Goal: Task Accomplishment & Management: Complete application form

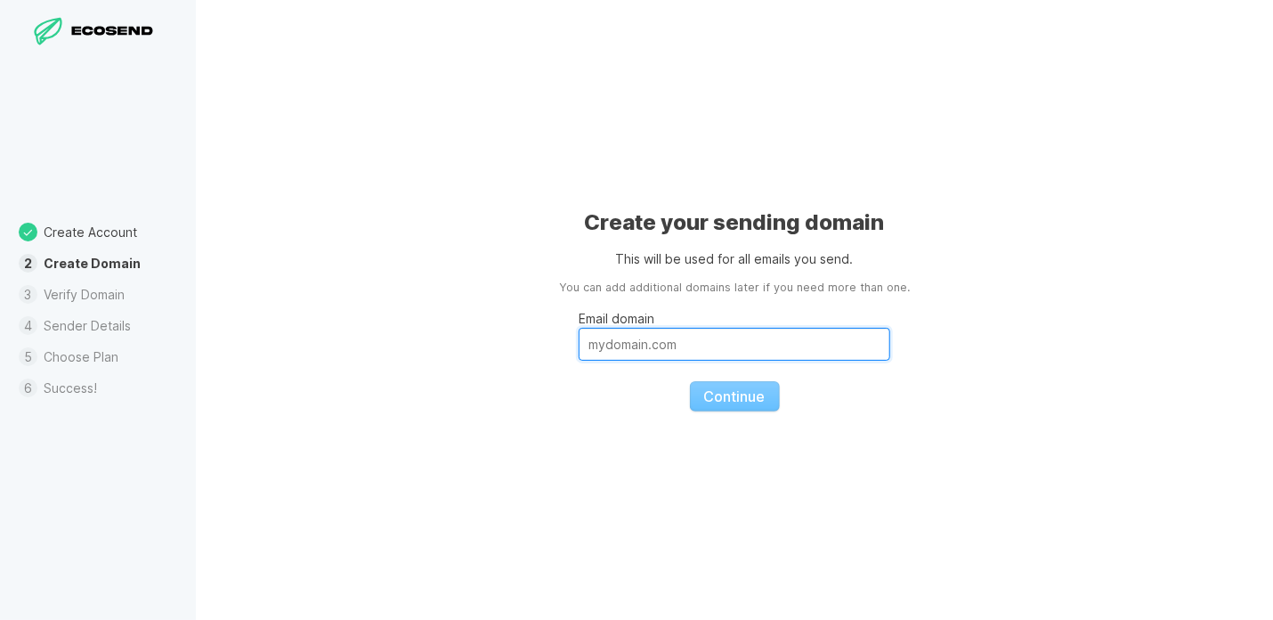
click at [634, 345] on input "Email domain" at bounding box center [735, 344] width 312 height 33
click at [677, 344] on input "Email domain" at bounding box center [735, 344] width 312 height 33
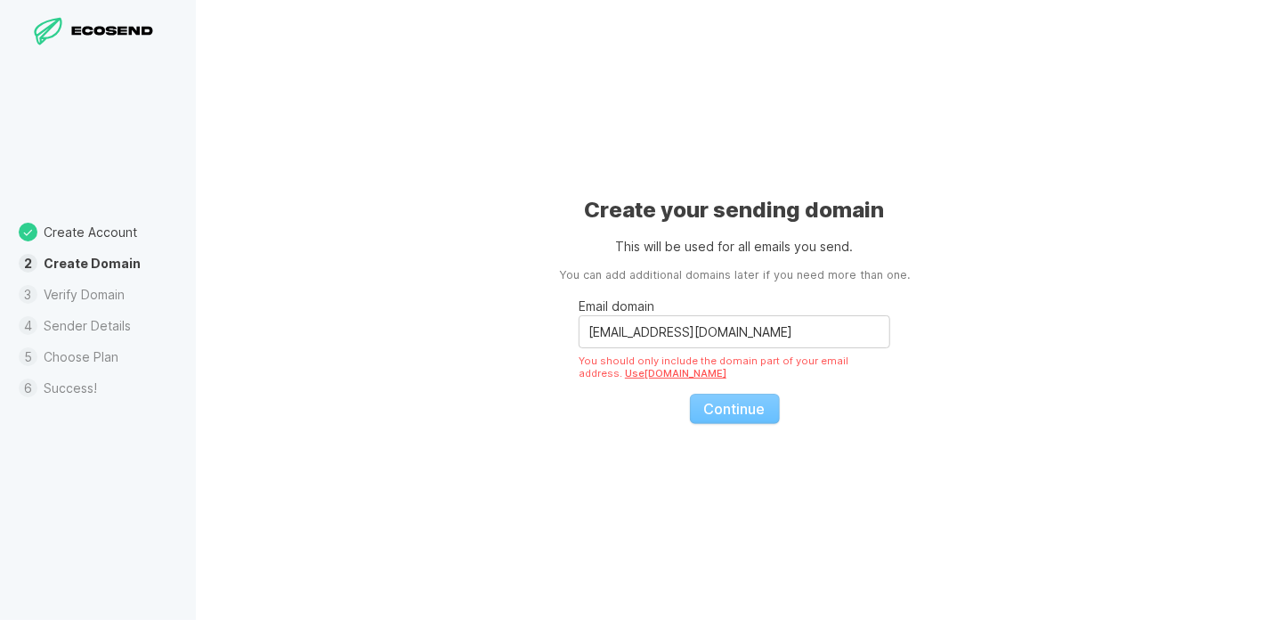
click at [677, 373] on link "Use [DOMAIN_NAME]" at bounding box center [676, 373] width 102 height 12
type input "[DOMAIN_NAME]"
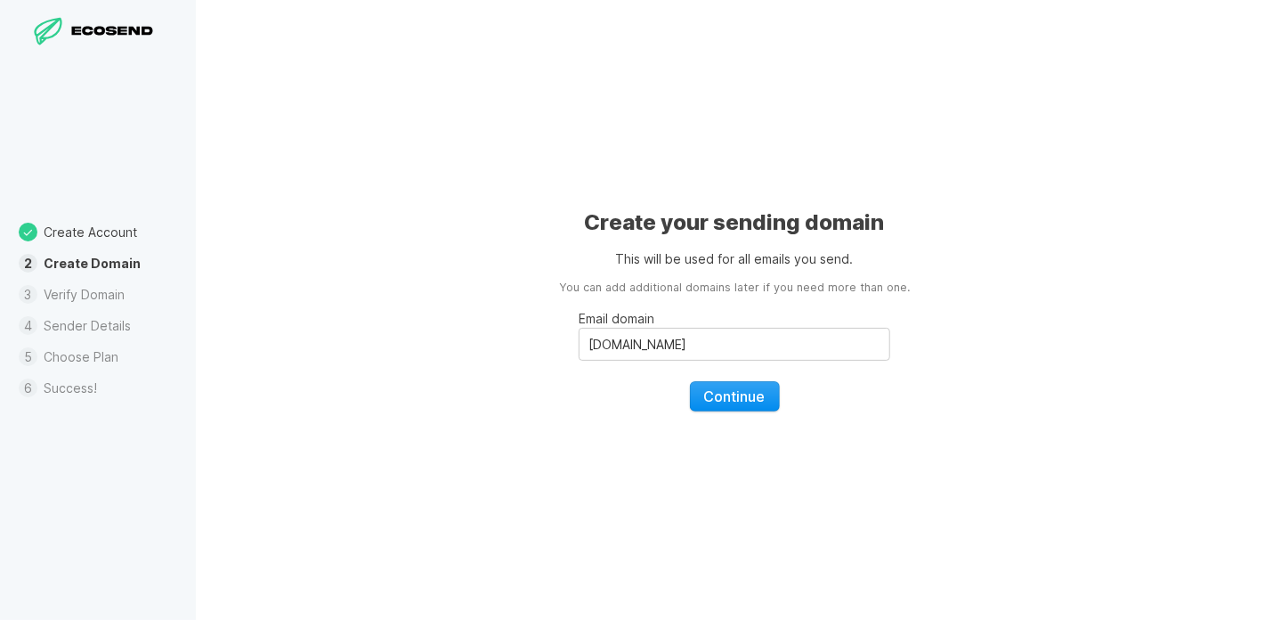
click at [725, 394] on span "Continue" at bounding box center [734, 396] width 61 height 18
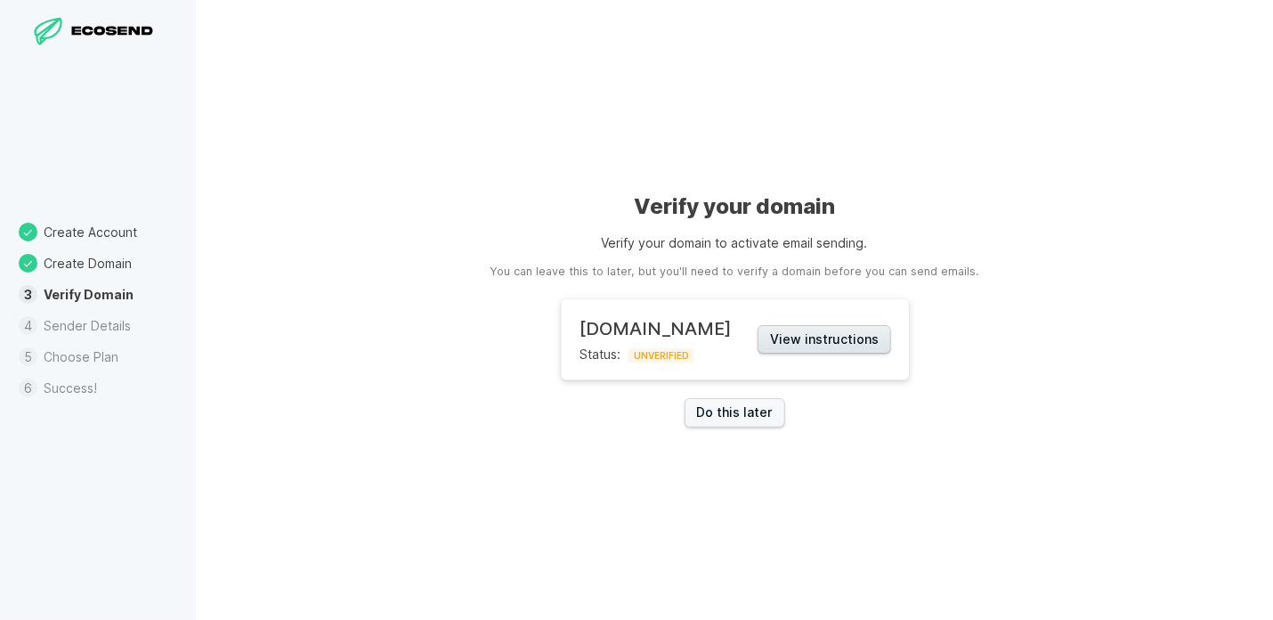
click at [834, 341] on button "View instructions" at bounding box center [825, 339] width 134 height 29
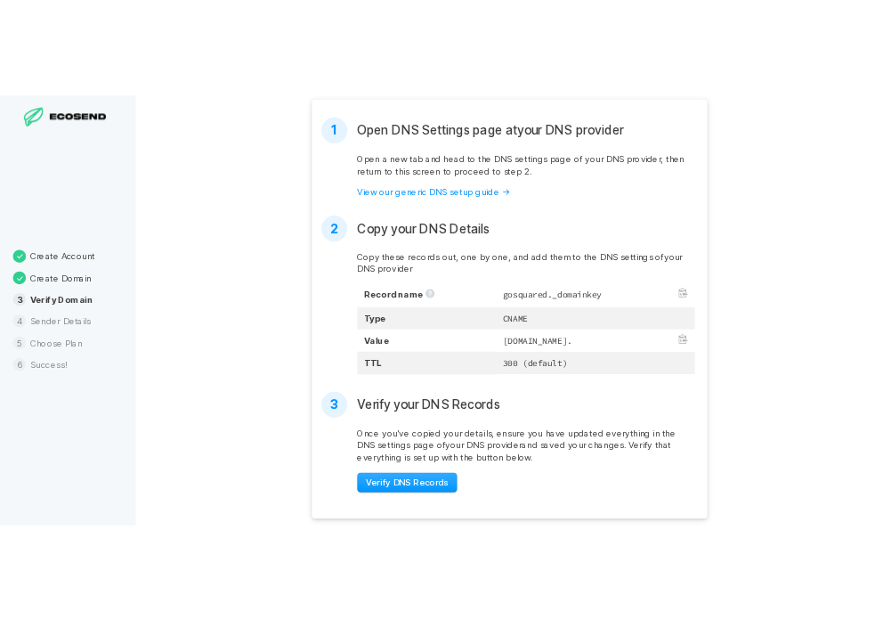
scroll to position [511, 0]
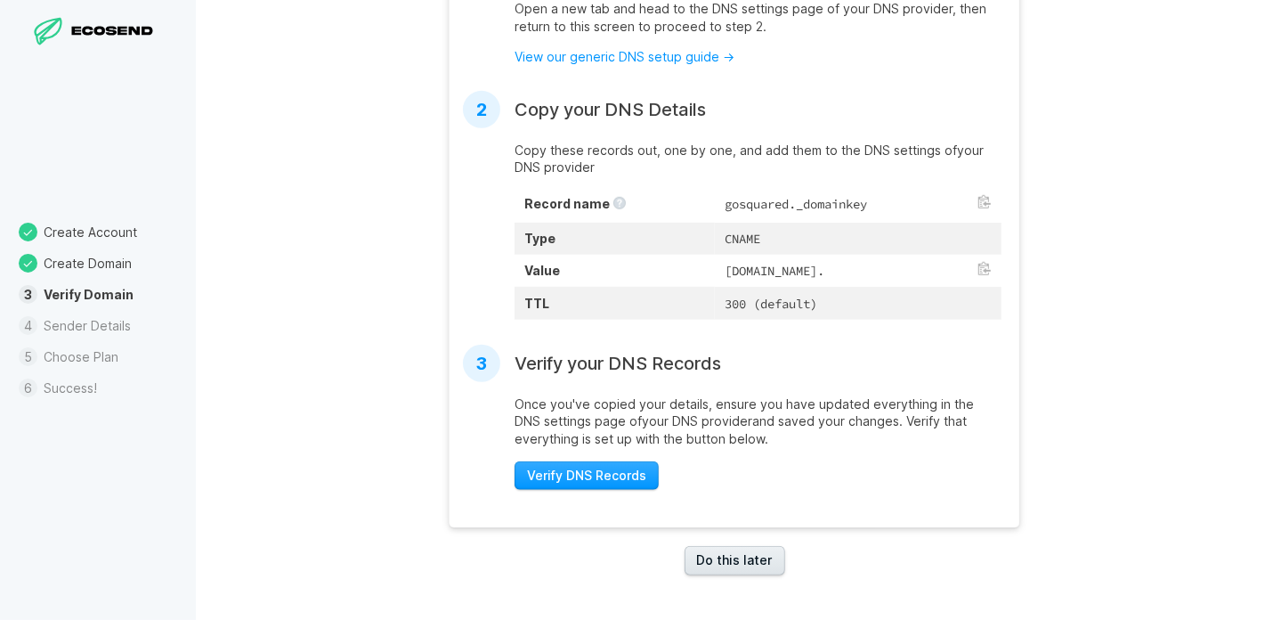
click at [724, 562] on link "Do this later" at bounding box center [735, 560] width 101 height 29
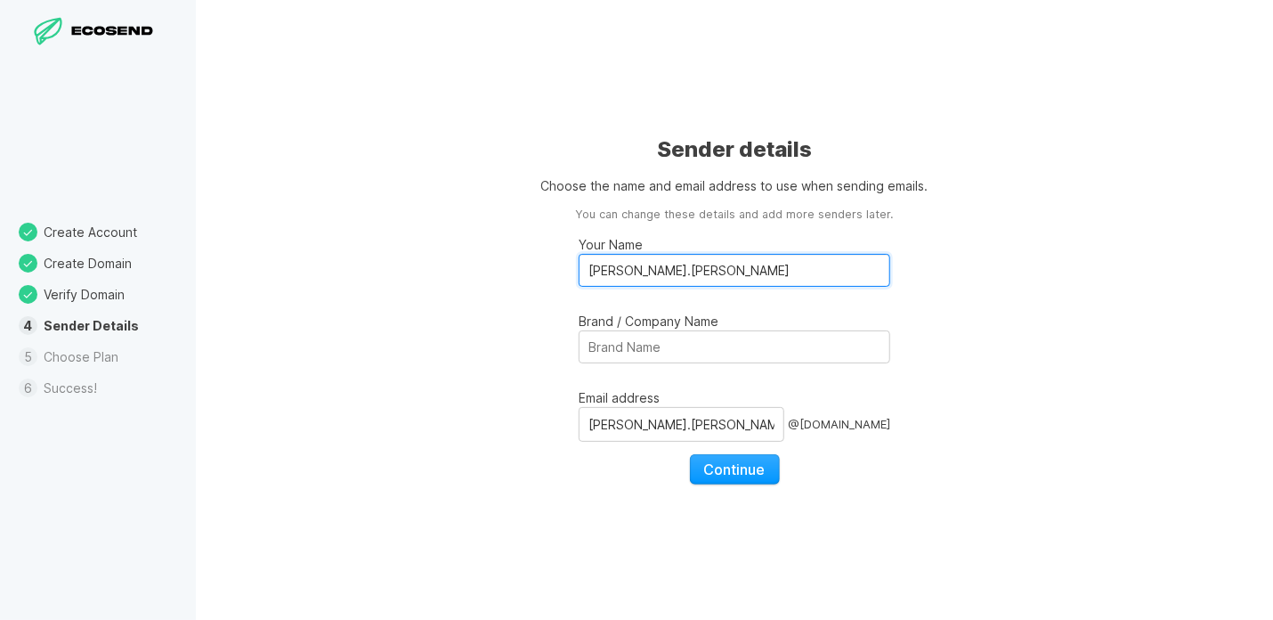
drag, startPoint x: 685, startPoint y: 271, endPoint x: 570, endPoint y: 273, distance: 114.9
click at [570, 273] on div "Sender details Choose the name and email address to use when sending emails. Yo…" at bounding box center [734, 310] width 1077 height 620
type input "GlosNappies"
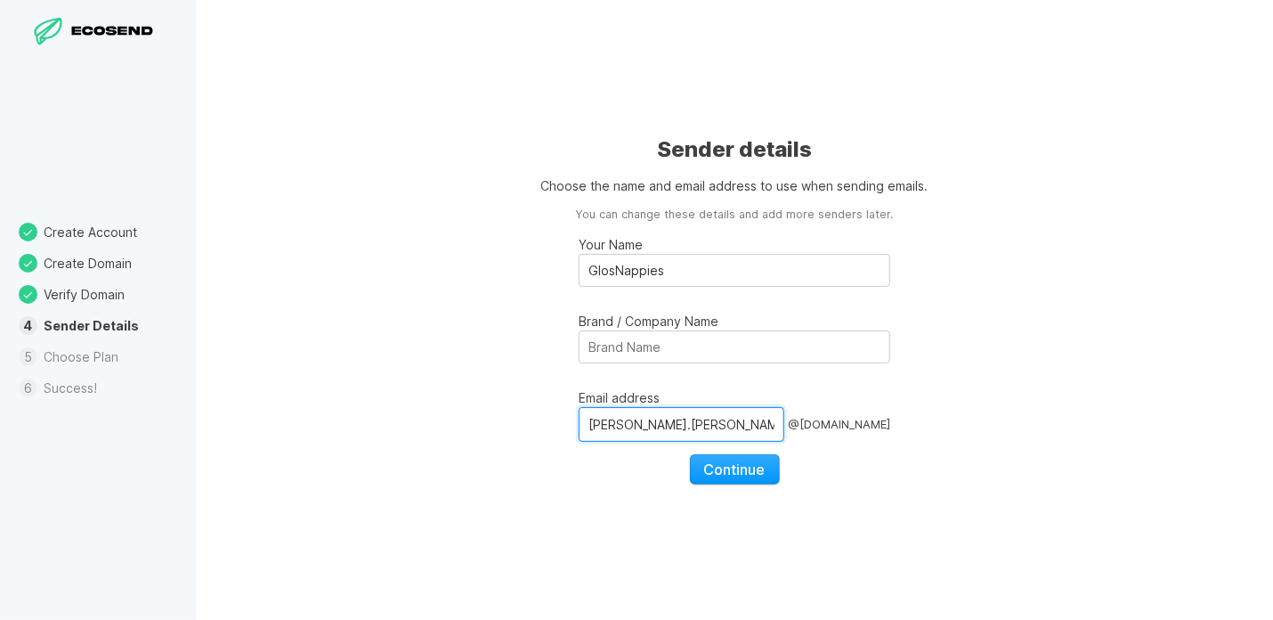
drag, startPoint x: 680, startPoint y: 423, endPoint x: 570, endPoint y: 419, distance: 110.5
click at [573, 418] on div "Sender details Choose the name and email address to use when sending emails. Yo…" at bounding box center [734, 310] width 1077 height 620
type input "GlosNappies"
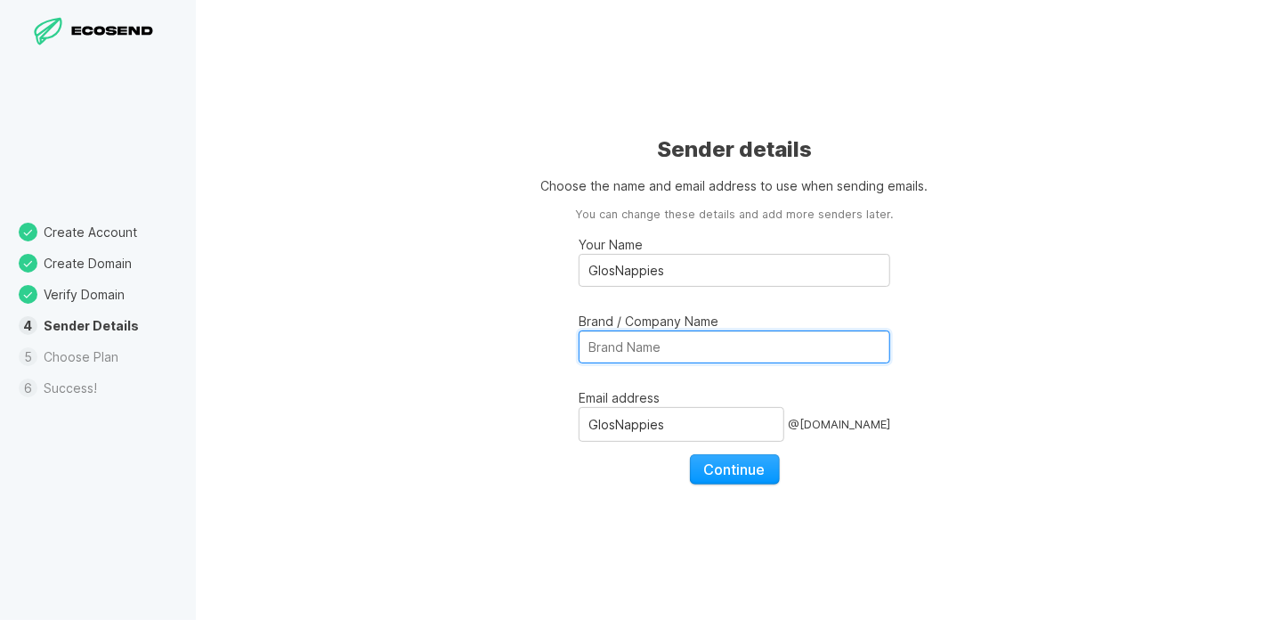
click at [666, 351] on input "Brand / Company Name" at bounding box center [735, 346] width 312 height 33
drag, startPoint x: 668, startPoint y: 342, endPoint x: 581, endPoint y: 348, distance: 87.5
click at [580, 347] on input "Brand / Company Name" at bounding box center [735, 346] width 312 height 33
type input "GlosNappies"
click at [734, 466] on span "Continue" at bounding box center [734, 469] width 61 height 18
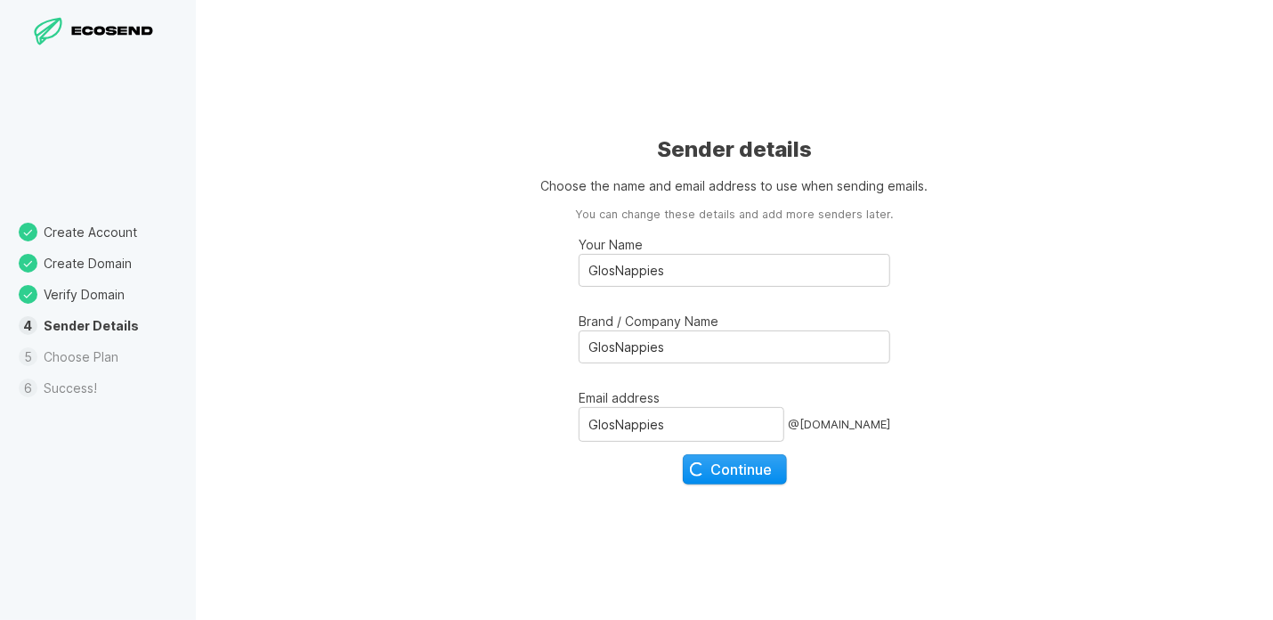
select select "GB"
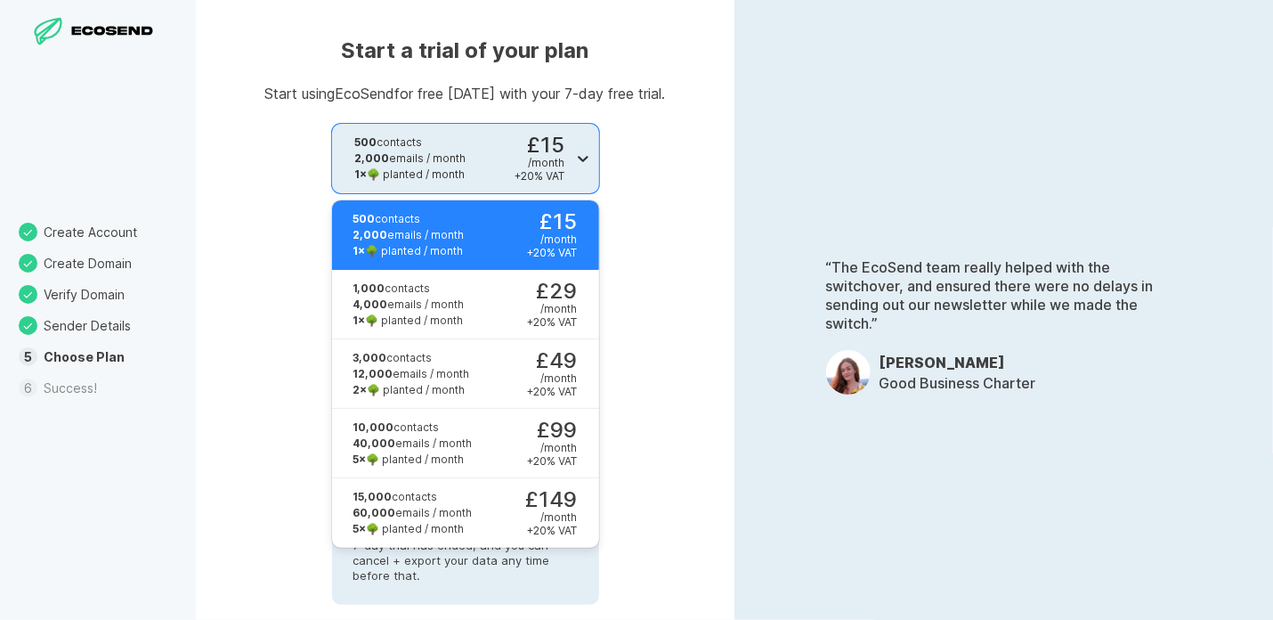
click at [581, 159] on icon at bounding box center [583, 159] width 11 height 6
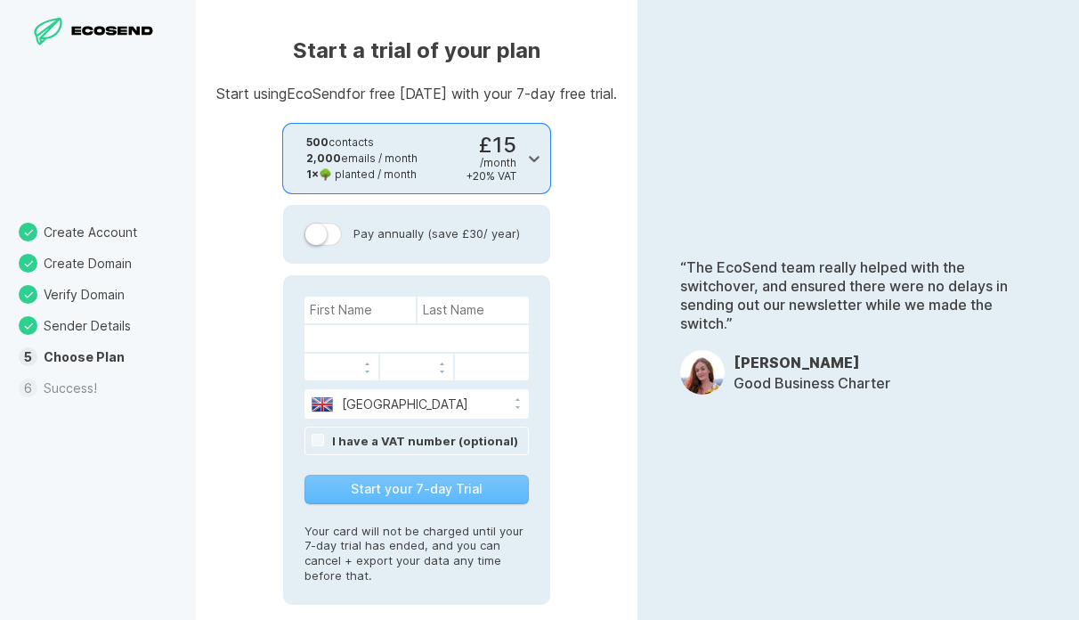
click at [81, 297] on li "Verify Domain" at bounding box center [98, 294] width 196 height 31
click at [28, 295] on li "Verify Domain" at bounding box center [98, 294] width 196 height 31
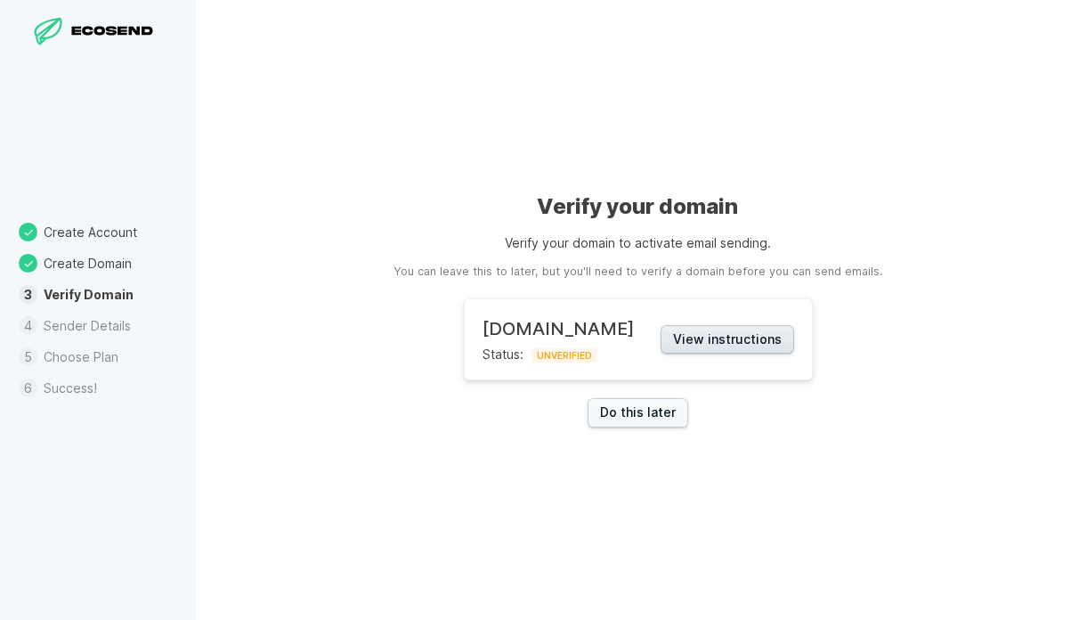
click at [742, 338] on button "View instructions" at bounding box center [728, 339] width 134 height 29
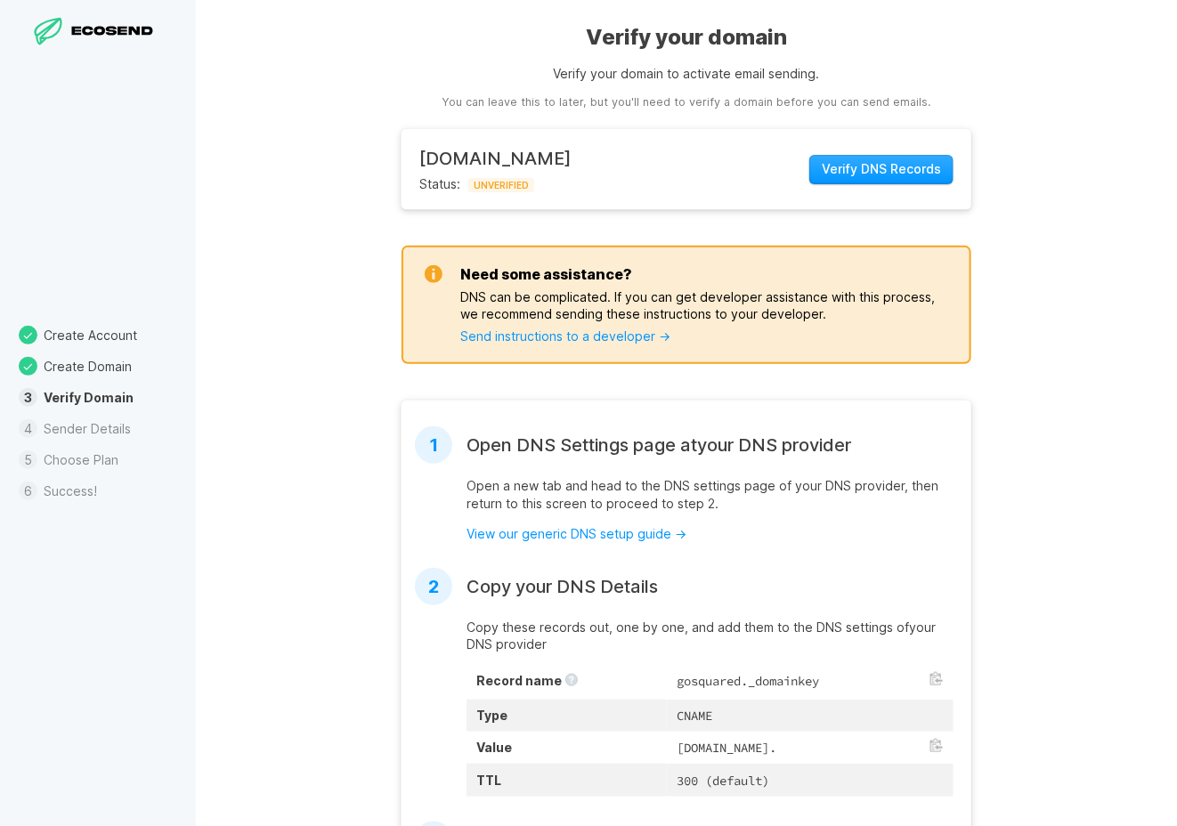
scroll to position [19, 0]
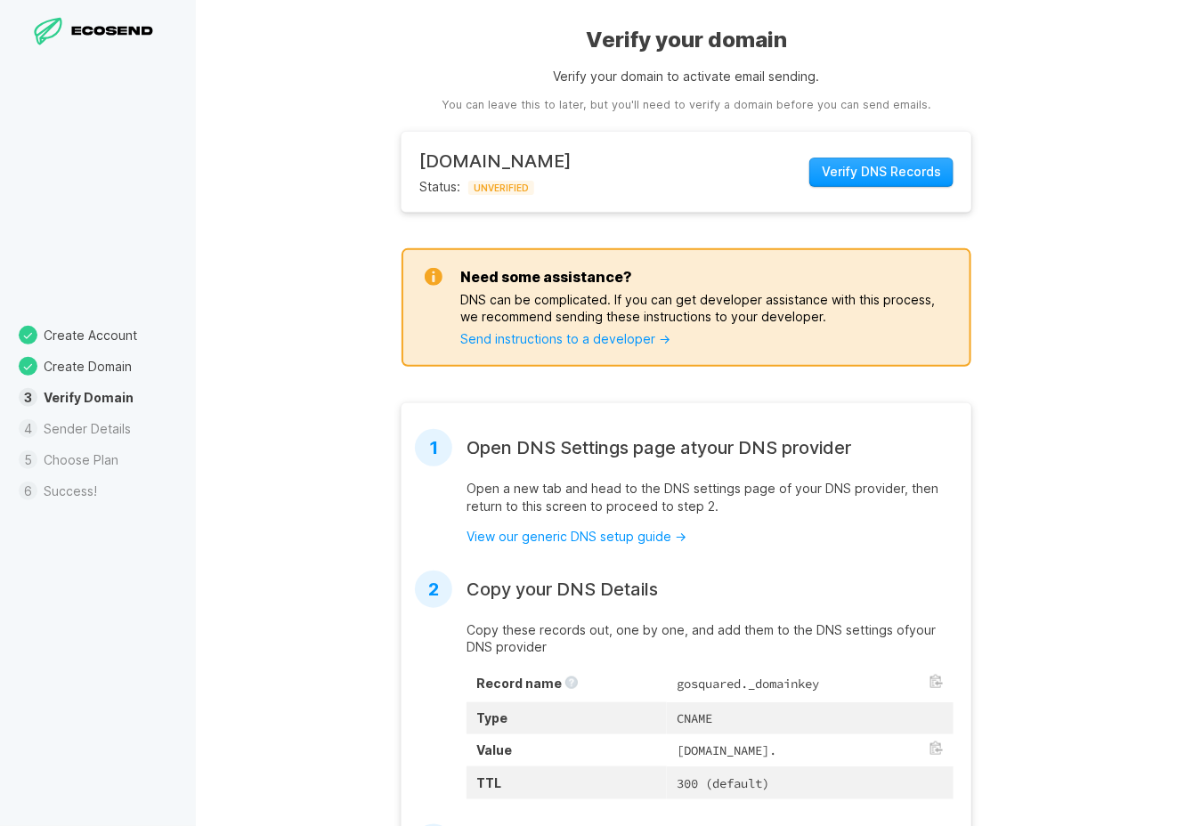
drag, startPoint x: 871, startPoint y: 1, endPoint x: 294, endPoint y: 521, distance: 776.7
click at [294, 521] on div "Verify your domain Verify your domain to activate email sending. You can leave …" at bounding box center [686, 413] width 981 height 826
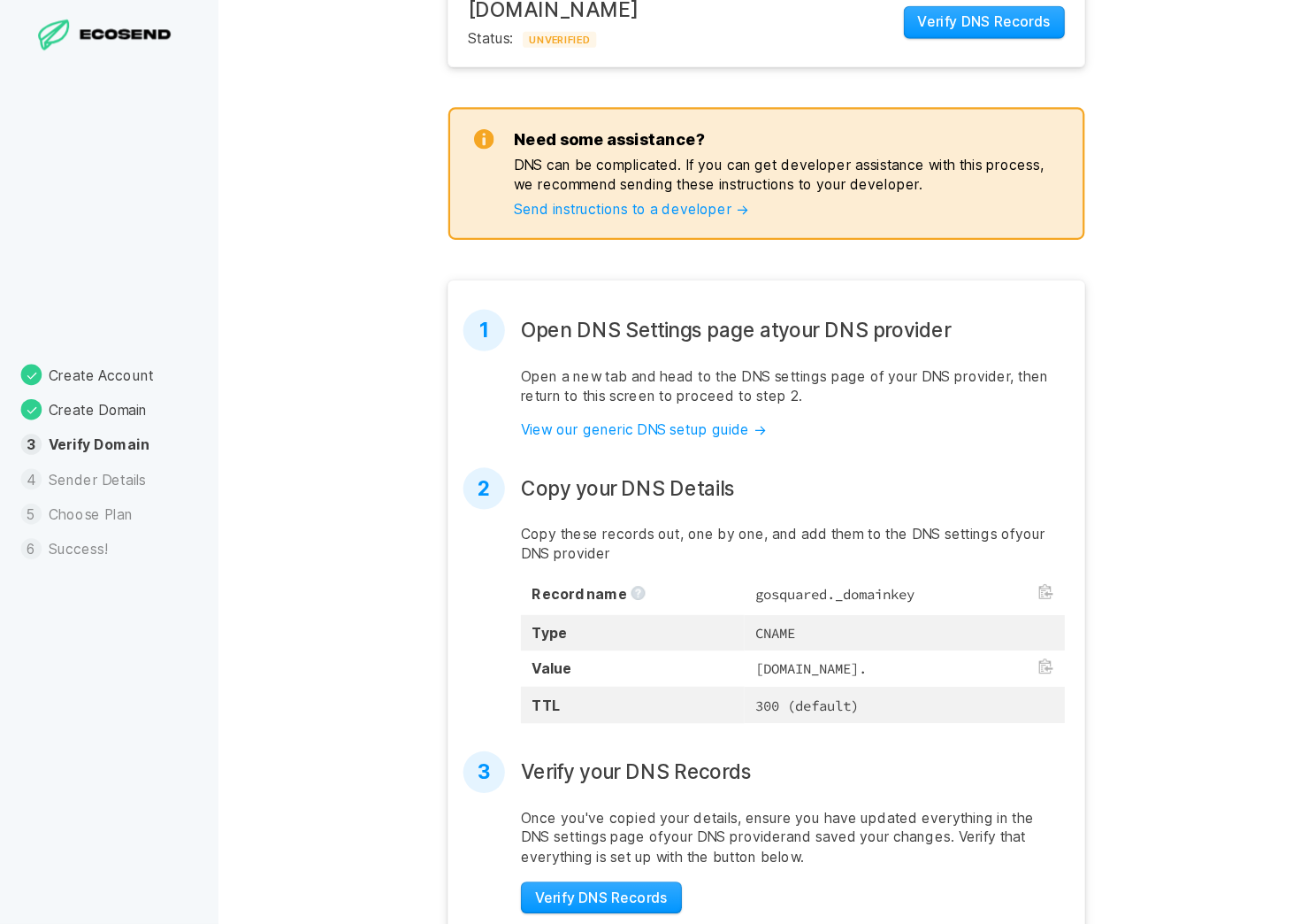
scroll to position [169, 0]
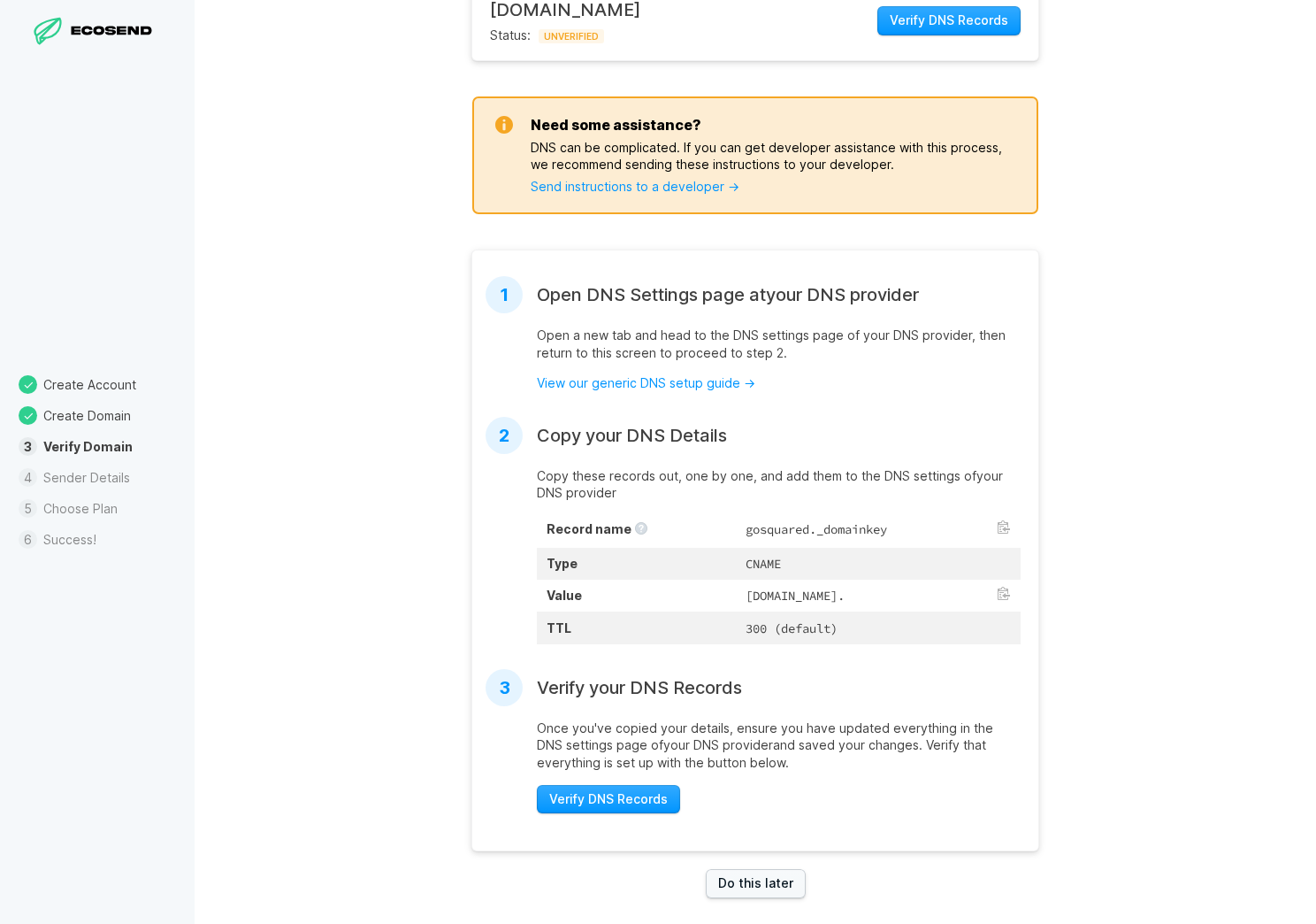
drag, startPoint x: 1155, startPoint y: 2, endPoint x: 1055, endPoint y: 888, distance: 891.6
click at [1055, 615] on div "Verify your domain Verify your domain to activate email sending. You can leave …" at bounding box center [755, 462] width 1121 height 924
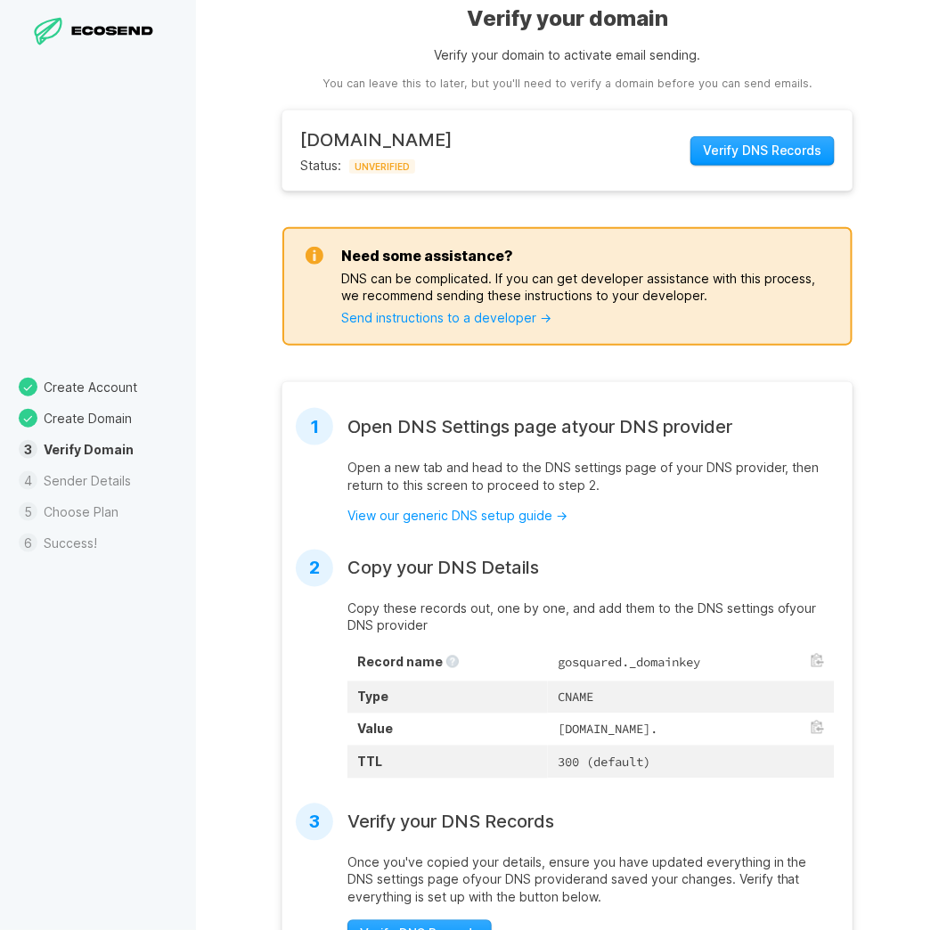
scroll to position [0, 0]
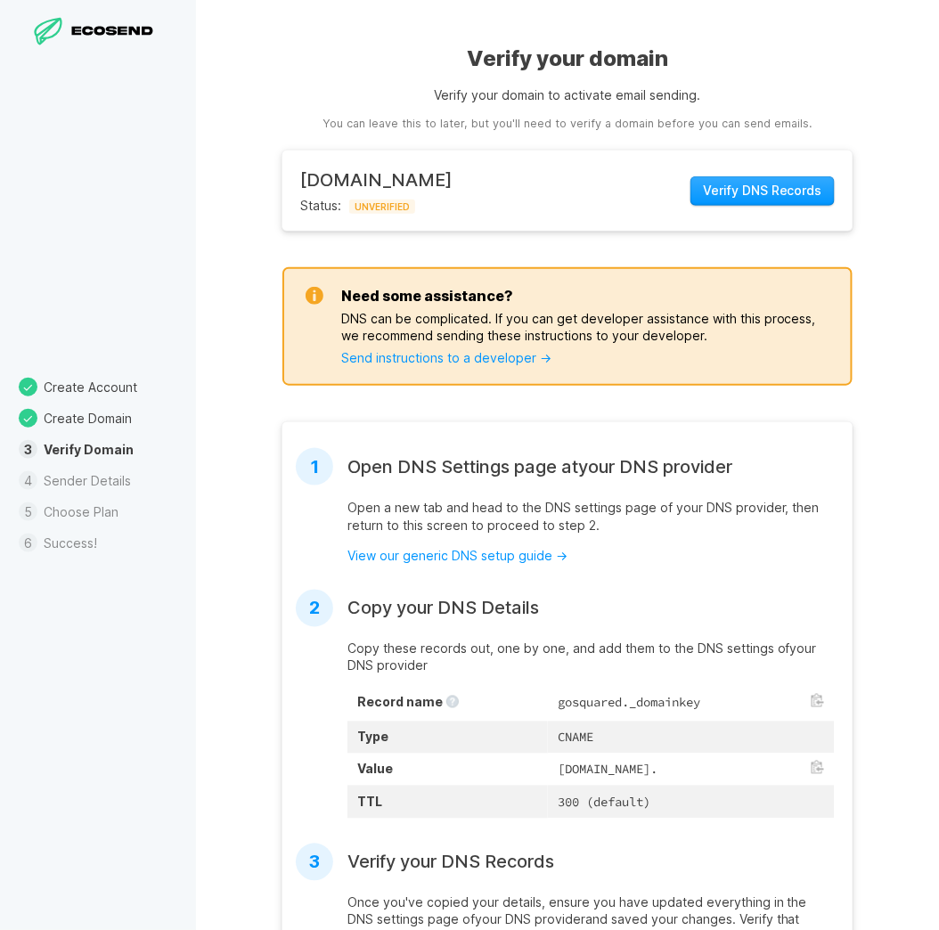
click at [92, 29] on icon at bounding box center [89, 31] width 12 height 10
